Goal: Transaction & Acquisition: Subscribe to service/newsletter

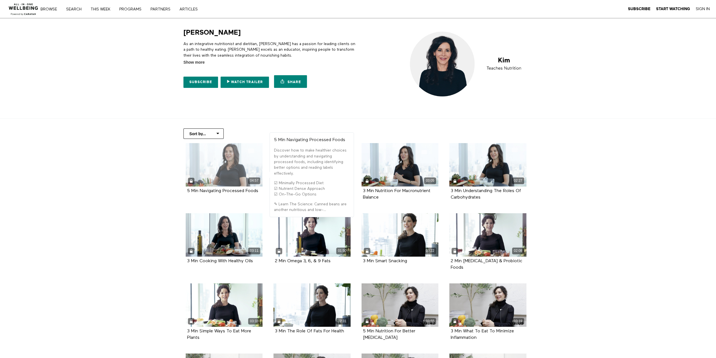
click at [219, 163] on div "04:57" at bounding box center [224, 164] width 77 height 43
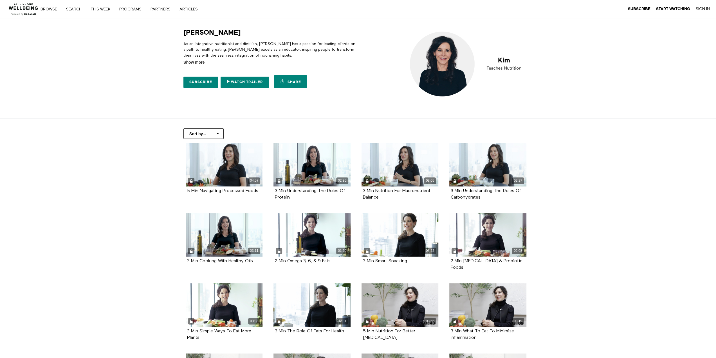
click at [25, 11] on img at bounding box center [23, 7] width 34 height 17
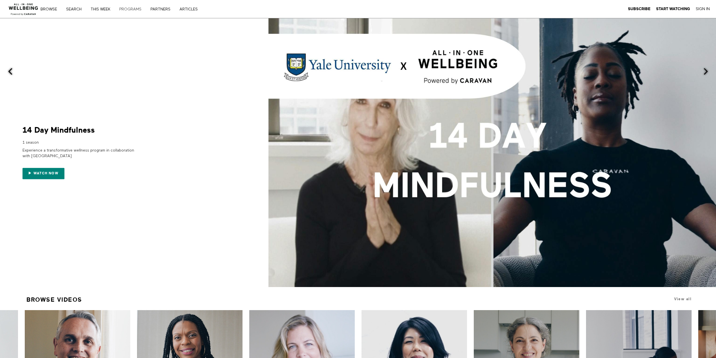
click at [137, 11] on link "PROGRAMS" at bounding box center [132, 9] width 30 height 4
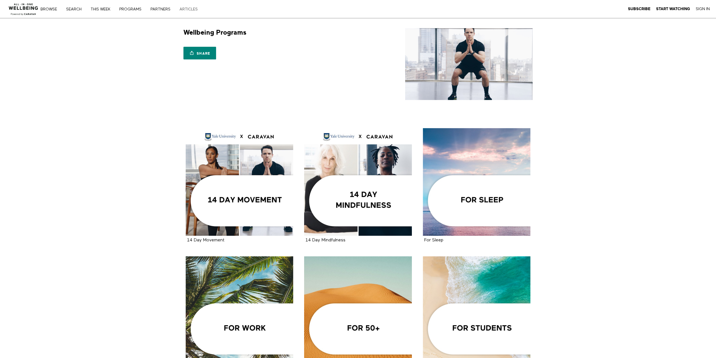
click at [186, 7] on link "ARTICLES" at bounding box center [191, 9] width 26 height 4
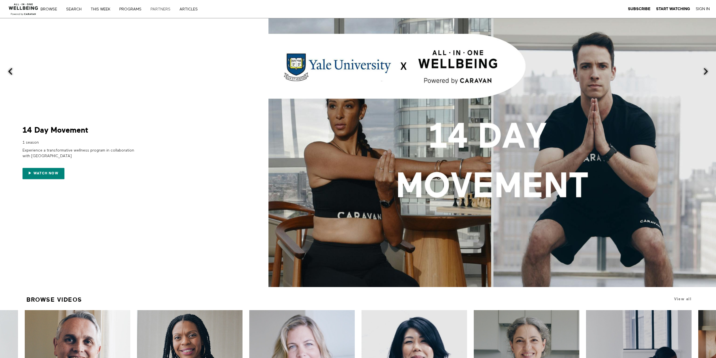
click at [158, 8] on link "PARTNERS" at bounding box center [163, 9] width 28 height 4
click at [45, 174] on span "Watch now" at bounding box center [45, 173] width 25 height 4
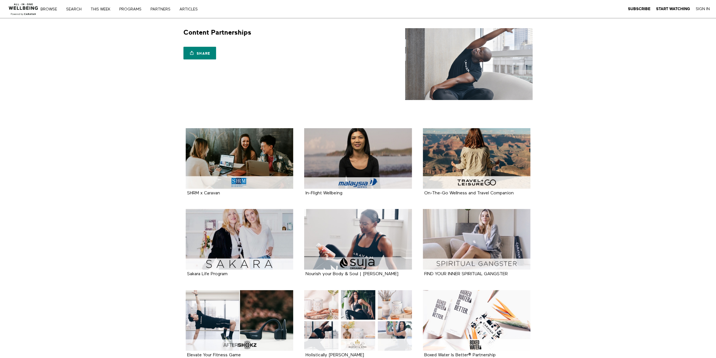
click at [158, 8] on link "PARTNERS" at bounding box center [163, 9] width 28 height 4
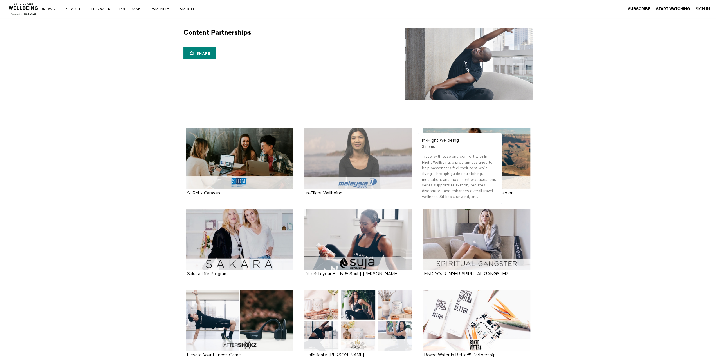
click at [349, 159] on div at bounding box center [358, 158] width 108 height 61
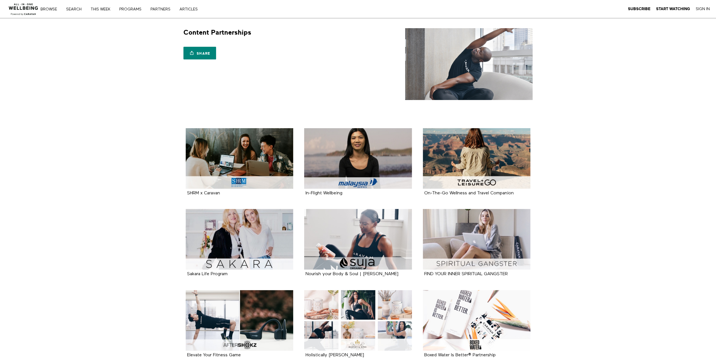
click at [127, 109] on section "Content Partnerships Share Share with your friends https://app.allinonewellbein…" at bounding box center [358, 68] width 716 height 100
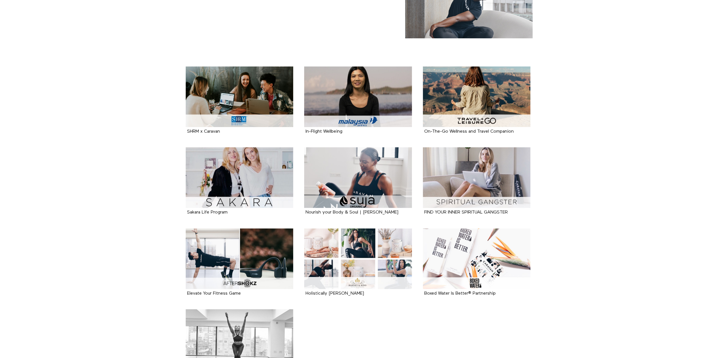
scroll to position [34, 0]
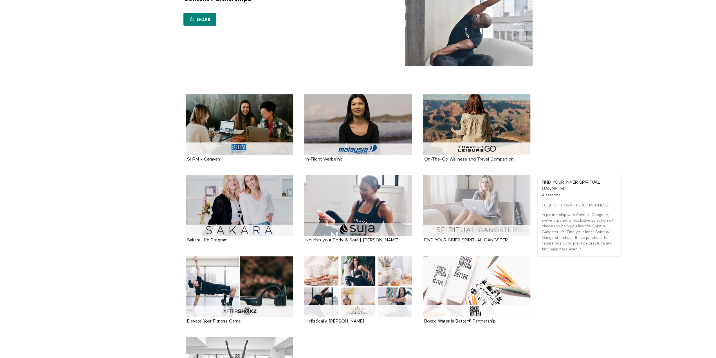
click at [454, 212] on div at bounding box center [477, 205] width 108 height 61
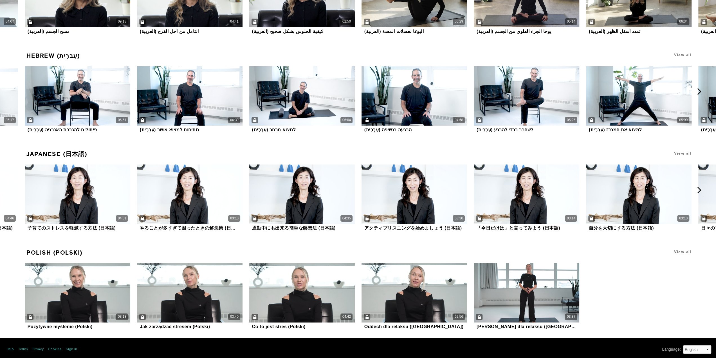
scroll to position [4017, 0]
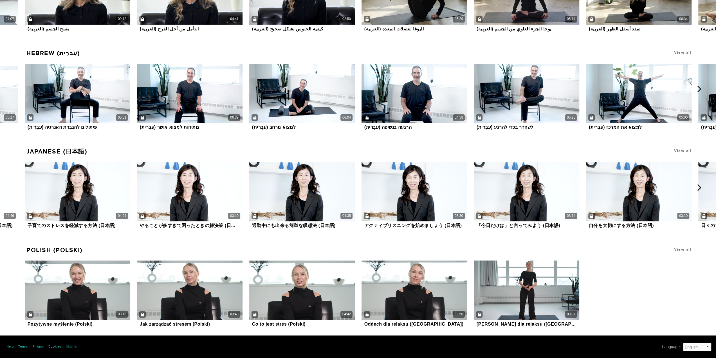
click at [72, 347] on link "Sign in" at bounding box center [71, 346] width 11 height 5
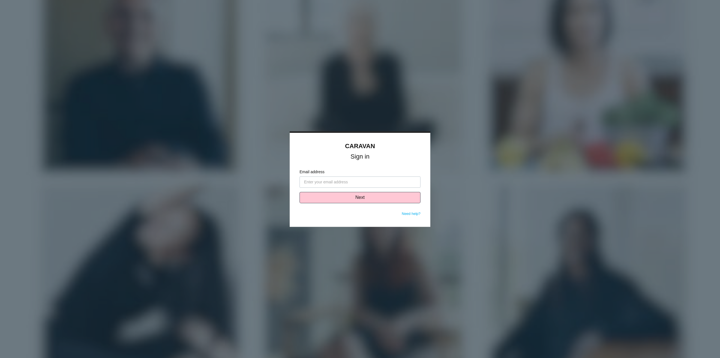
click at [390, 93] on div at bounding box center [360, 179] width 720 height 358
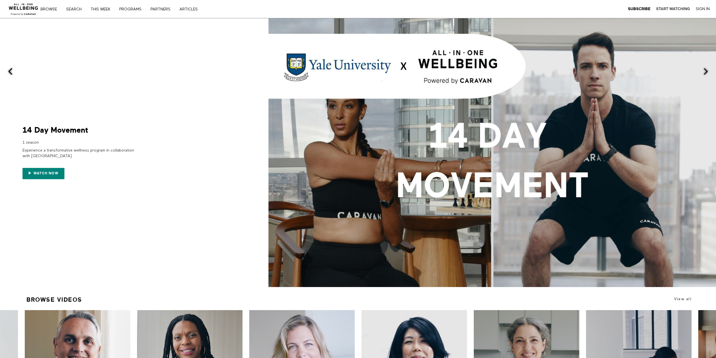
drag, startPoint x: 717, startPoint y: 186, endPoint x: 679, endPoint y: 9, distance: 181.6
click at [679, 9] on strong "Start Watching" at bounding box center [673, 9] width 34 height 4
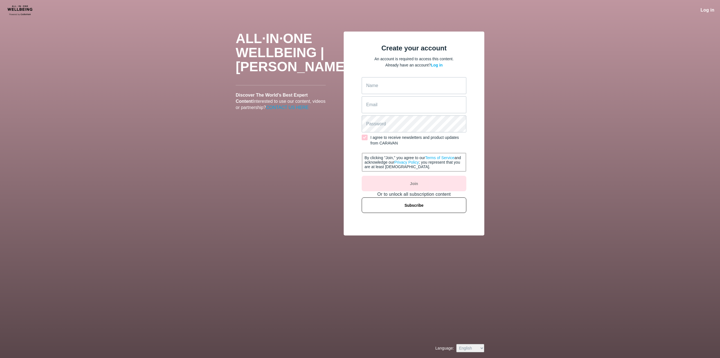
click at [421, 207] on span "Subscribe" at bounding box center [414, 205] width 19 height 11
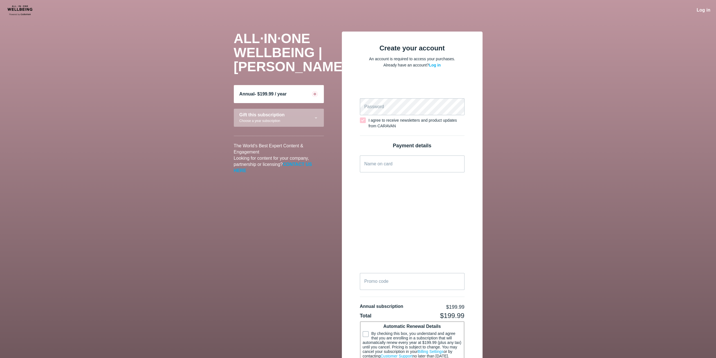
click at [293, 163] on font "CONTACT US HERE" at bounding box center [273, 167] width 78 height 11
